Goal: Transaction & Acquisition: Purchase product/service

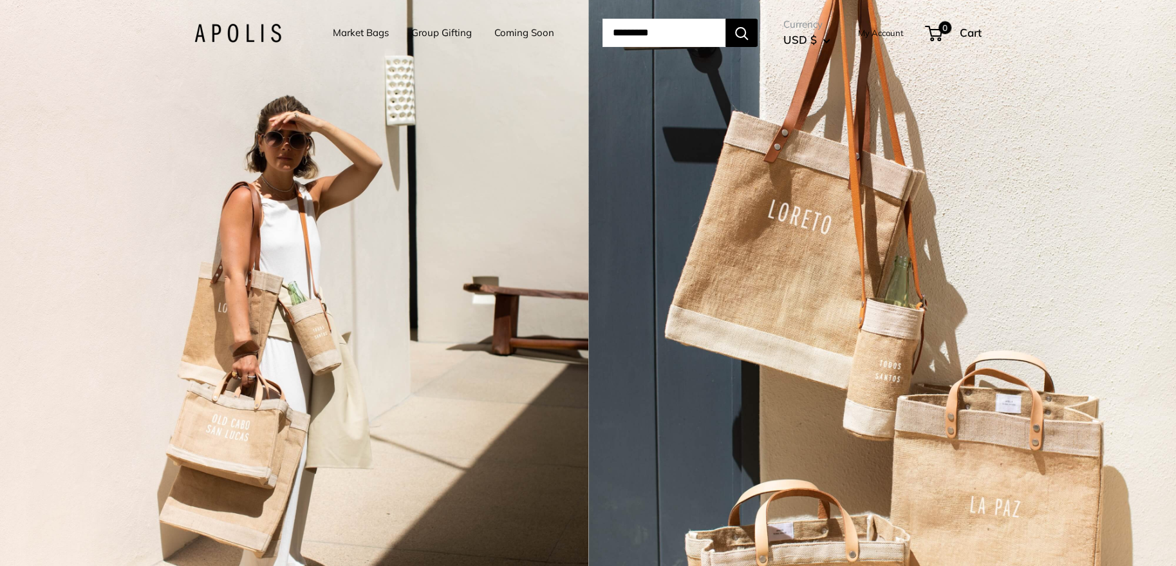
click at [660, 27] on input "Search..." at bounding box center [664, 33] width 123 height 28
type input "*"
click at [688, 422] on div "2 / 5" at bounding box center [883, 283] width 589 height 566
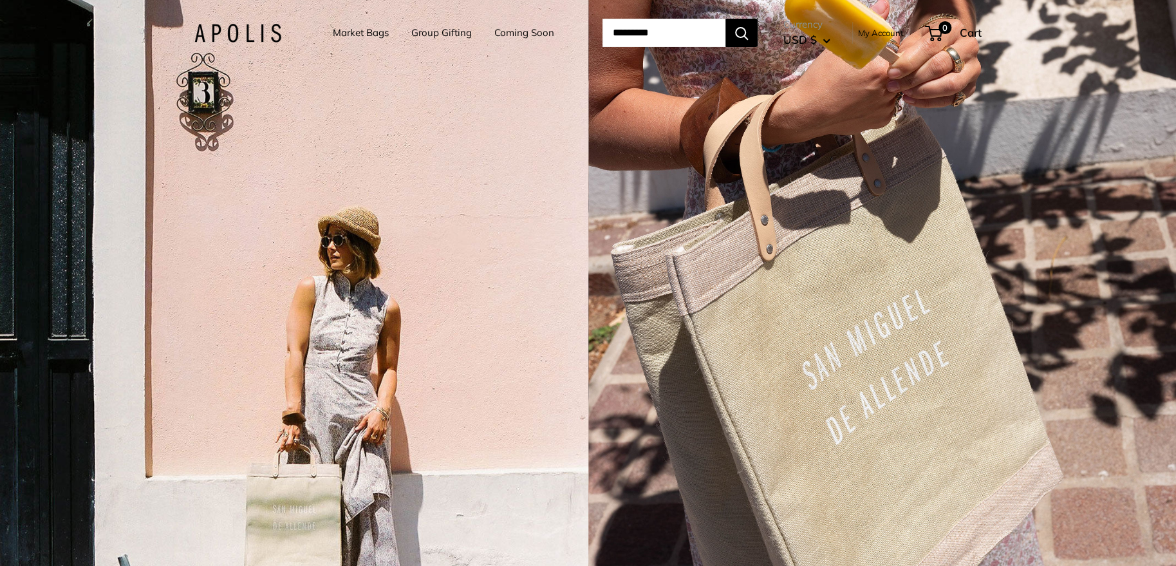
click at [357, 32] on link "Market Bags" at bounding box center [361, 33] width 56 height 18
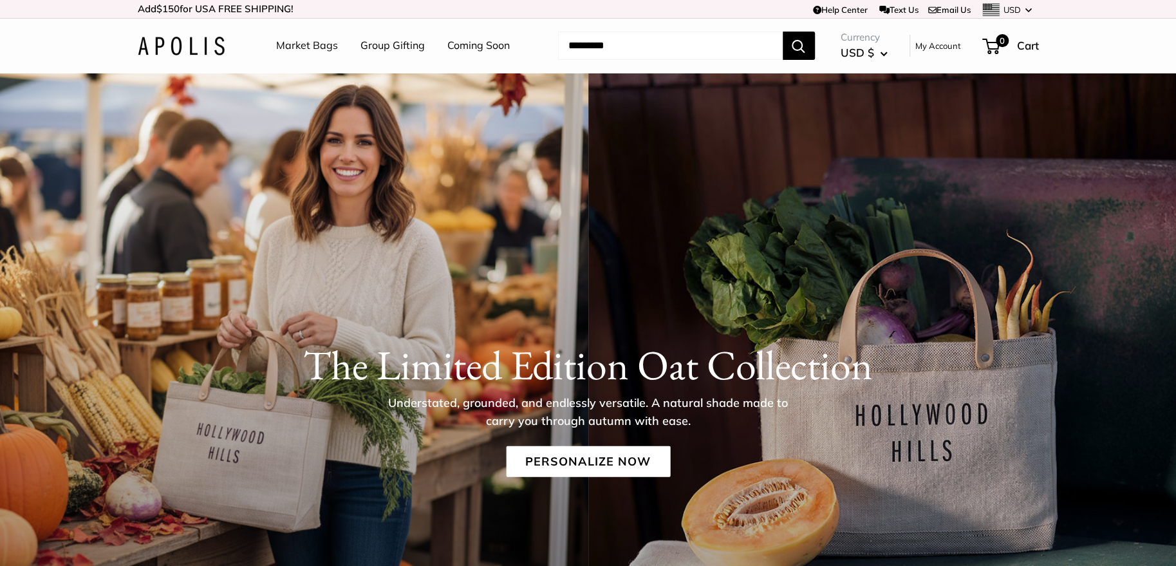
click at [309, 45] on link "Market Bags" at bounding box center [307, 45] width 62 height 19
click at [551, 455] on link "Personalize Now" at bounding box center [588, 461] width 164 height 31
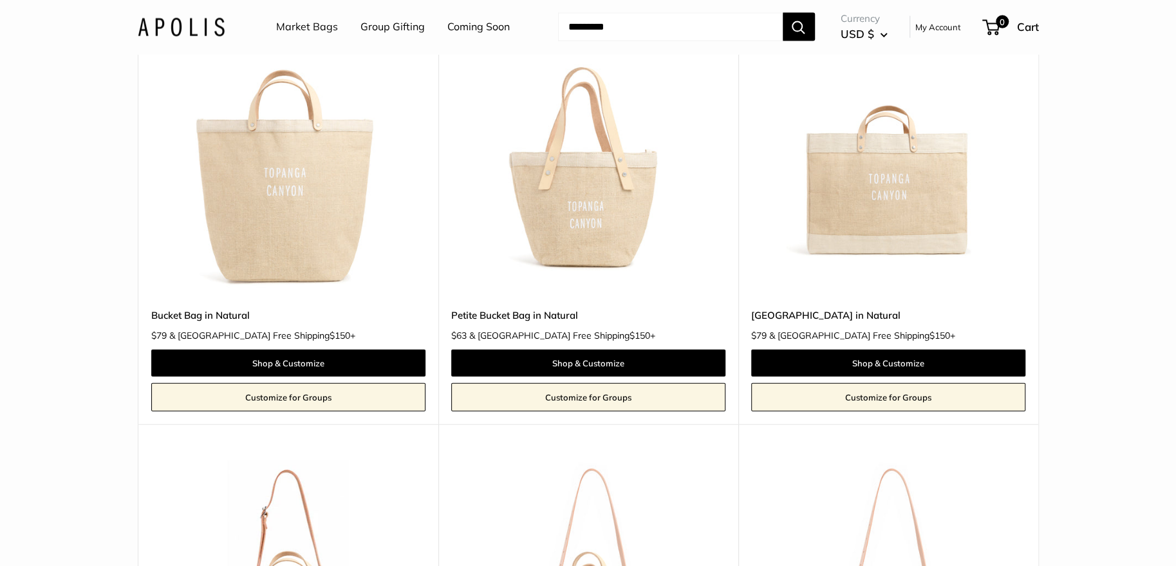
scroll to position [2079, 0]
